Goal: Transaction & Acquisition: Purchase product/service

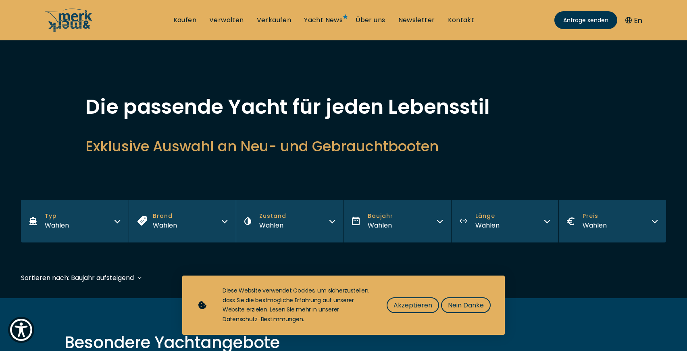
click at [653, 222] on icon "button" at bounding box center [654, 221] width 5 height 2
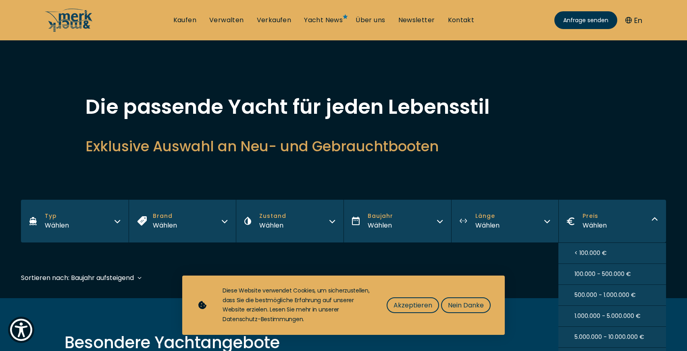
click at [600, 252] on span "< 100.000 €" at bounding box center [590, 253] width 32 height 8
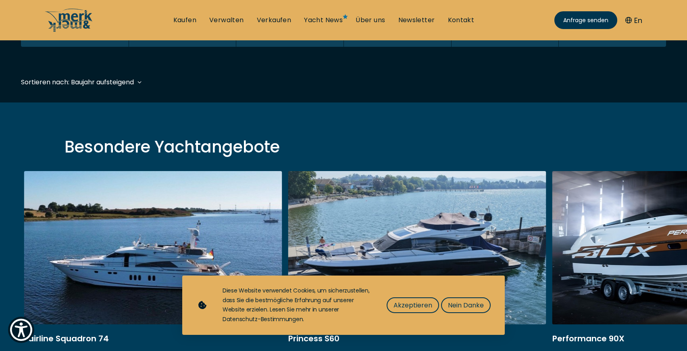
scroll to position [199, 0]
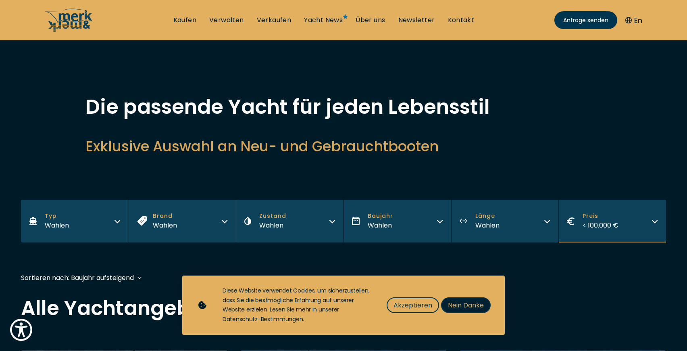
click at [467, 301] on span "Nein Danke" at bounding box center [466, 305] width 36 height 10
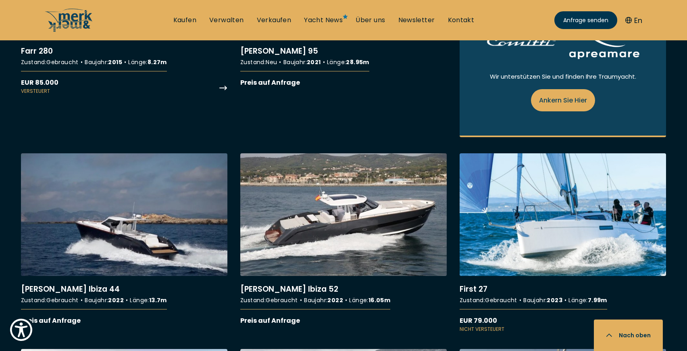
scroll to position [645, 0]
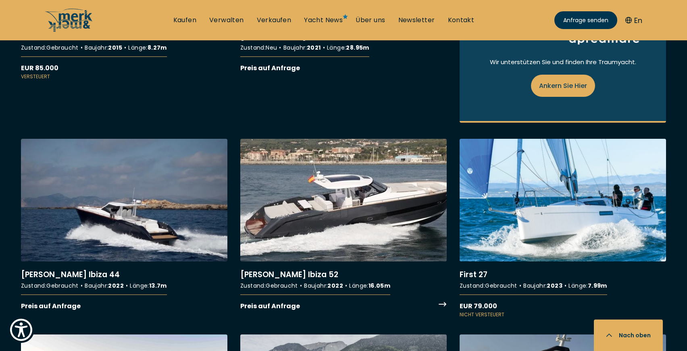
click at [367, 205] on link "More details about [PERSON_NAME] [GEOGRAPHIC_DATA] 52" at bounding box center [343, 225] width 206 height 172
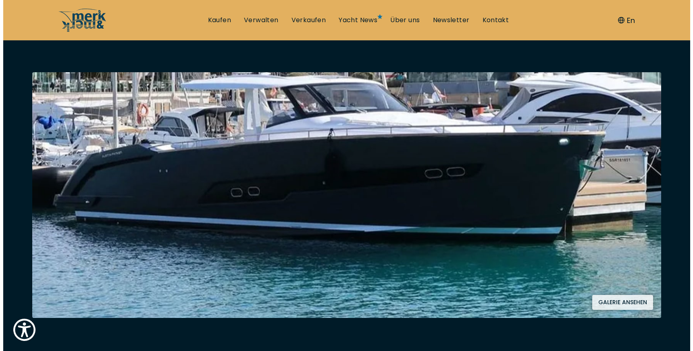
scroll to position [161, 0]
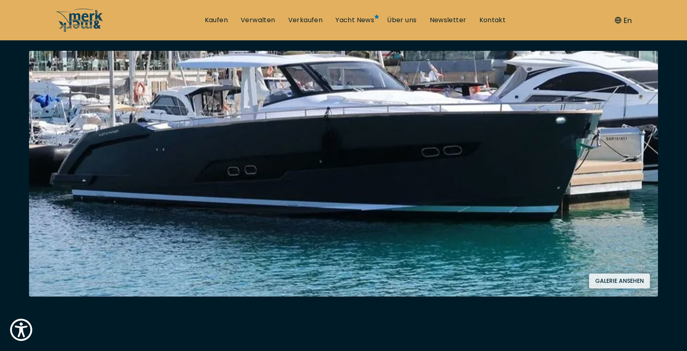
click at [623, 285] on button "Galerie ansehen" at bounding box center [619, 280] width 61 height 15
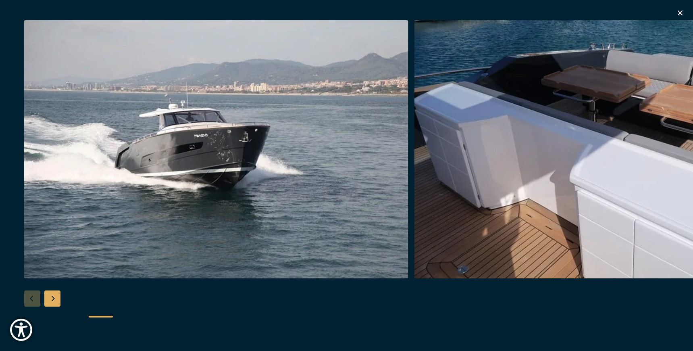
click at [53, 297] on div "Next slide" at bounding box center [52, 298] width 16 height 16
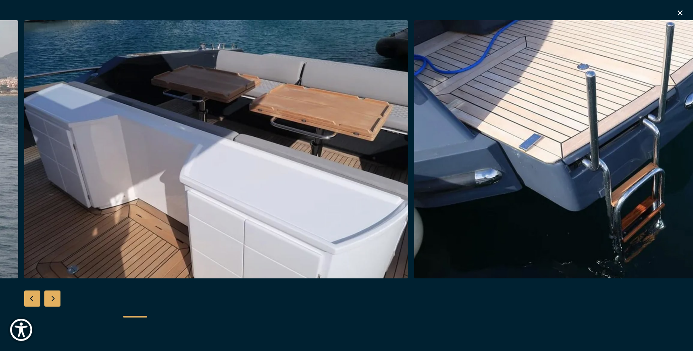
click at [54, 297] on div "Next slide" at bounding box center [52, 298] width 16 height 16
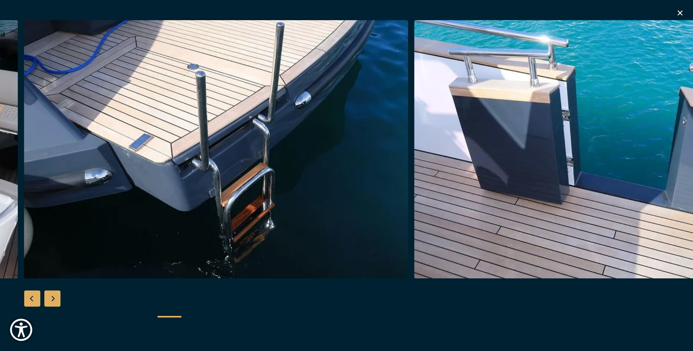
click at [54, 297] on div "Next slide" at bounding box center [52, 298] width 16 height 16
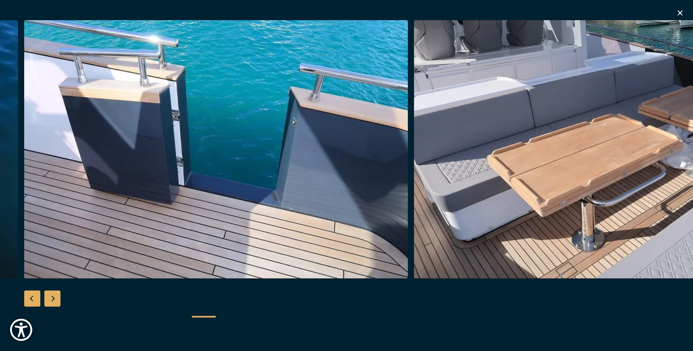
click at [54, 297] on div "Next slide" at bounding box center [52, 298] width 16 height 16
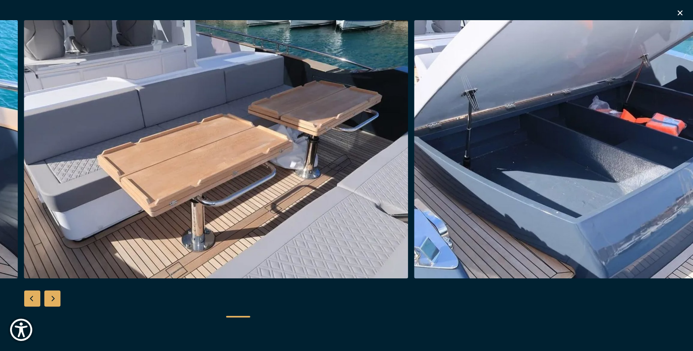
click at [54, 297] on div "Next slide" at bounding box center [52, 298] width 16 height 16
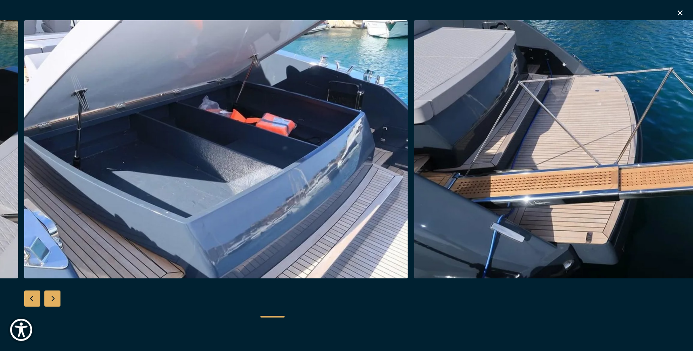
click at [54, 297] on div "Next slide" at bounding box center [52, 298] width 16 height 16
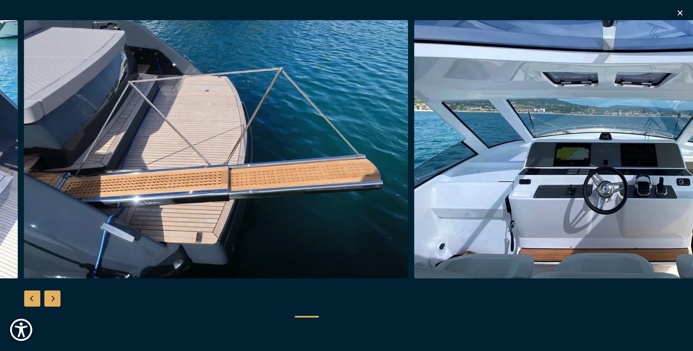
click at [54, 297] on div "Next slide" at bounding box center [52, 298] width 16 height 16
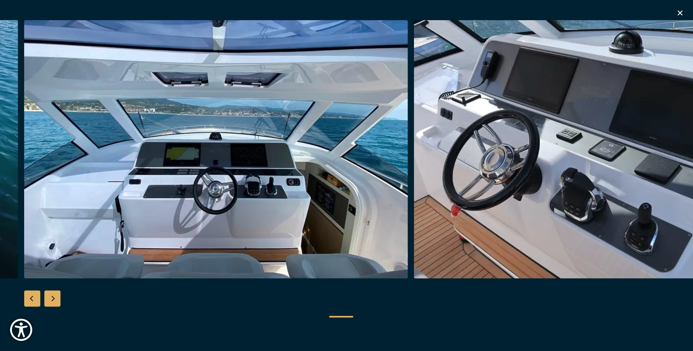
click at [54, 297] on div "Next slide" at bounding box center [52, 298] width 16 height 16
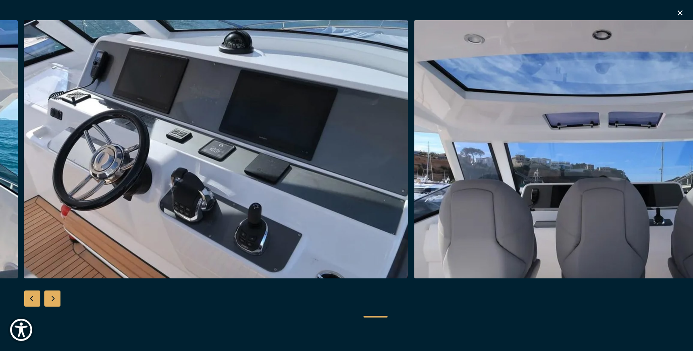
click at [54, 297] on div "Next slide" at bounding box center [52, 298] width 16 height 16
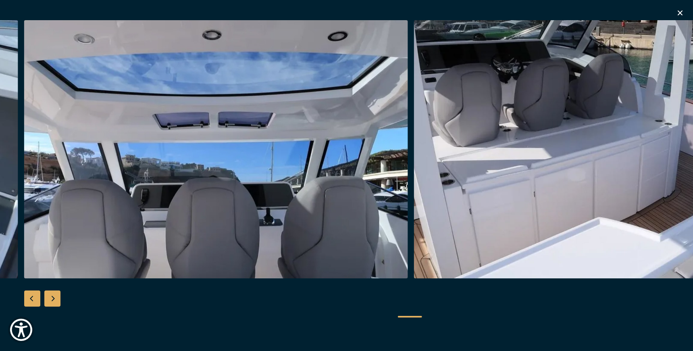
click at [54, 297] on div "Next slide" at bounding box center [52, 298] width 16 height 16
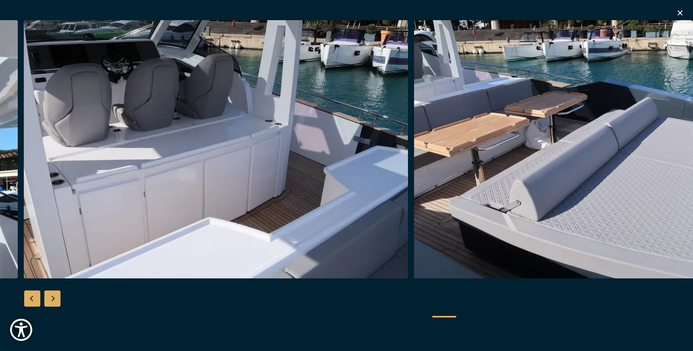
click at [54, 297] on div "Next slide" at bounding box center [52, 298] width 16 height 16
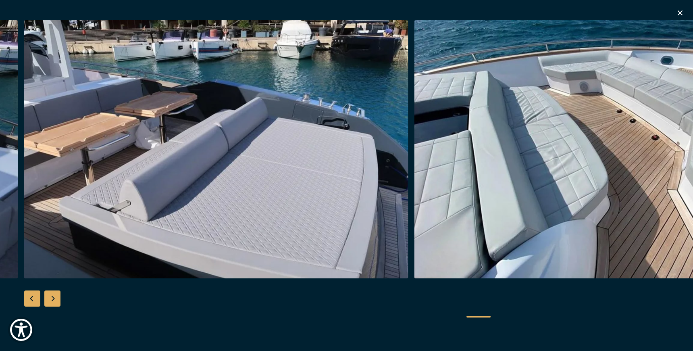
click at [54, 297] on div "Next slide" at bounding box center [52, 298] width 16 height 16
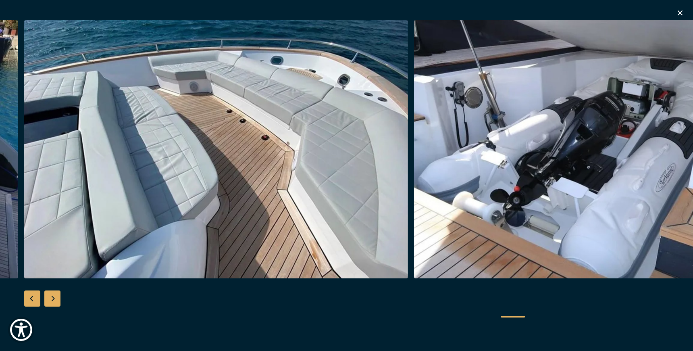
scroll to position [645, 0]
